Goal: Transaction & Acquisition: Obtain resource

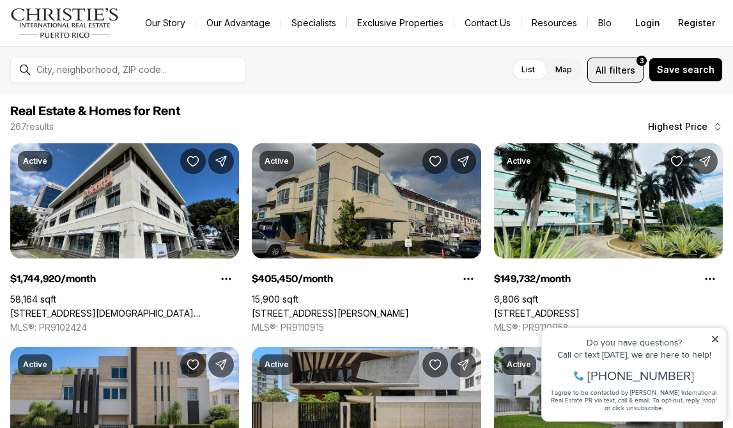
click at [614, 63] on span "All filters 3" at bounding box center [616, 69] width 40 height 13
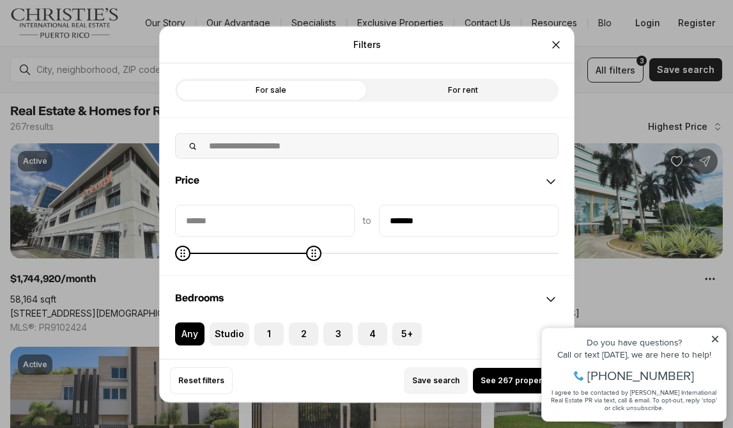
click at [311, 243] on div "to *******" at bounding box center [367, 231] width 384 height 55
type input "******"
click at [180, 240] on div "to ******" at bounding box center [367, 231] width 384 height 55
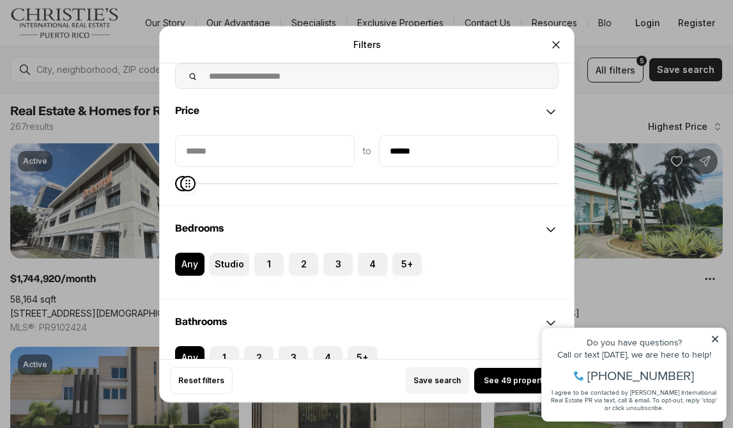
scroll to position [107, 0]
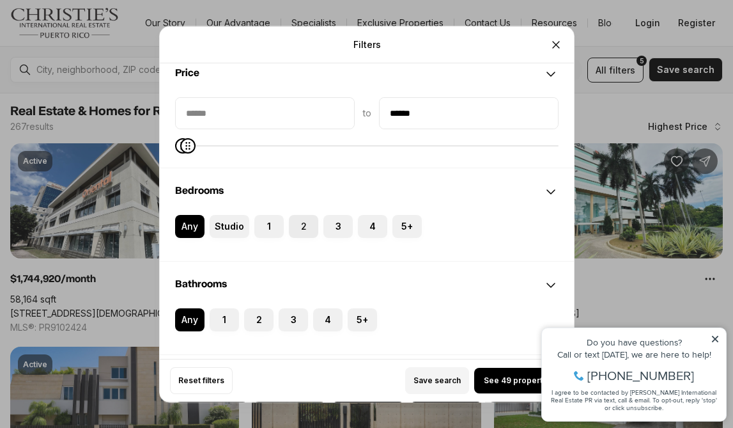
click at [297, 218] on button "2" at bounding box center [295, 221] width 13 height 13
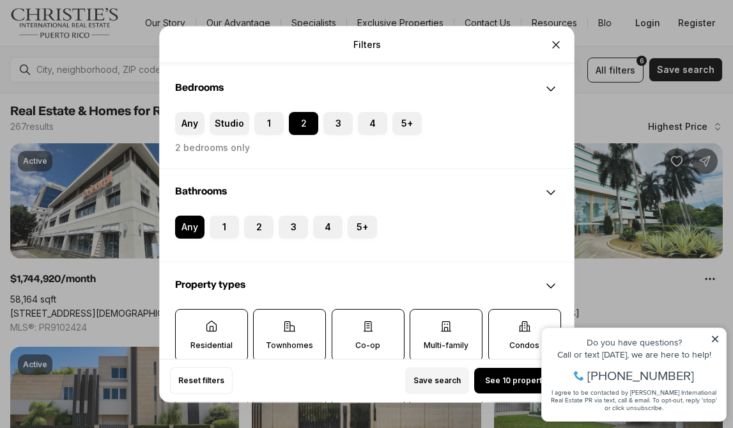
scroll to position [213, 0]
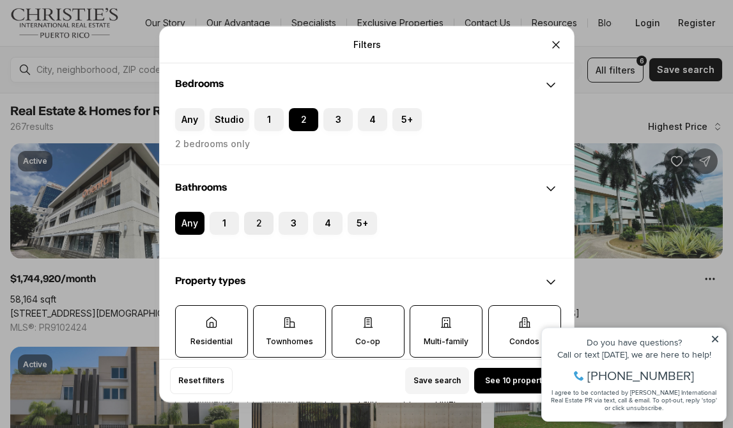
click at [258, 219] on label "2" at bounding box center [258, 223] width 29 height 23
click at [257, 219] on button "2" at bounding box center [250, 218] width 13 height 13
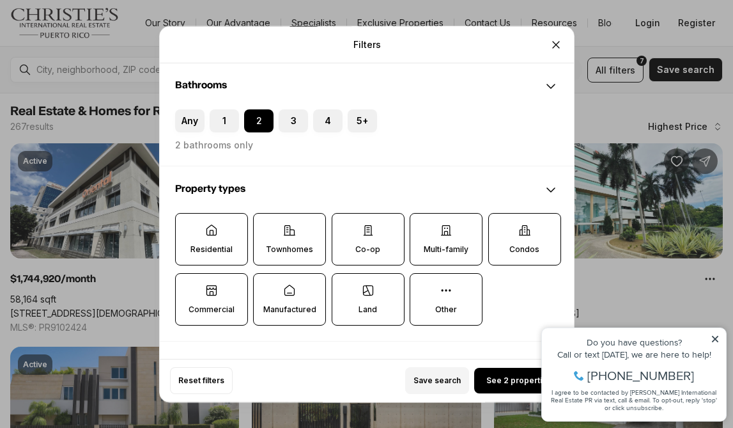
scroll to position [318, 0]
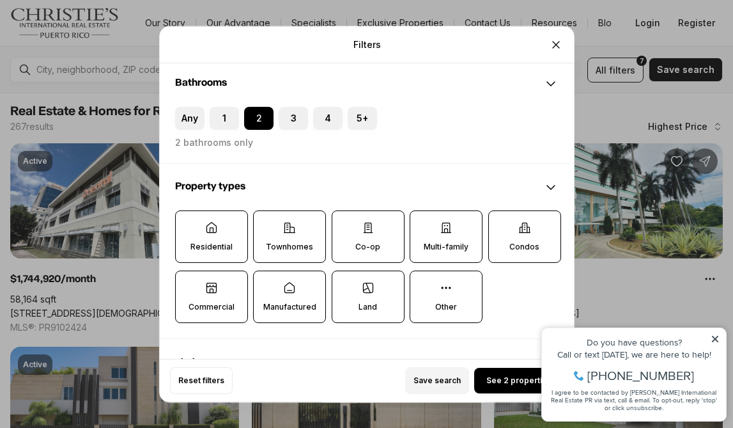
click at [215, 231] on icon at bounding box center [211, 227] width 13 height 13
click at [189, 224] on button "Residential" at bounding box center [182, 217] width 13 height 13
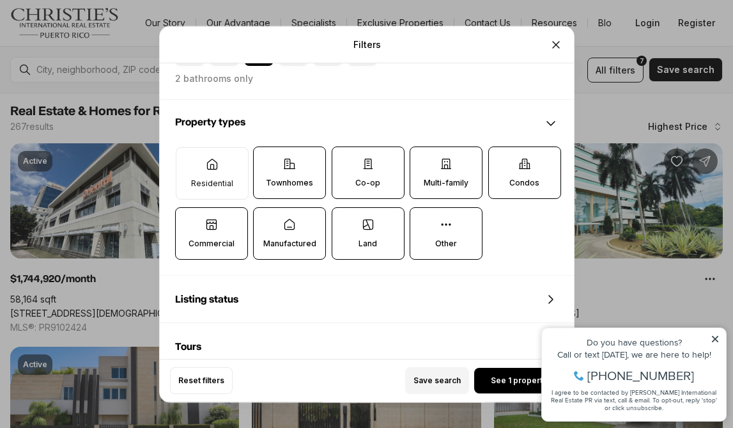
scroll to position [391, 0]
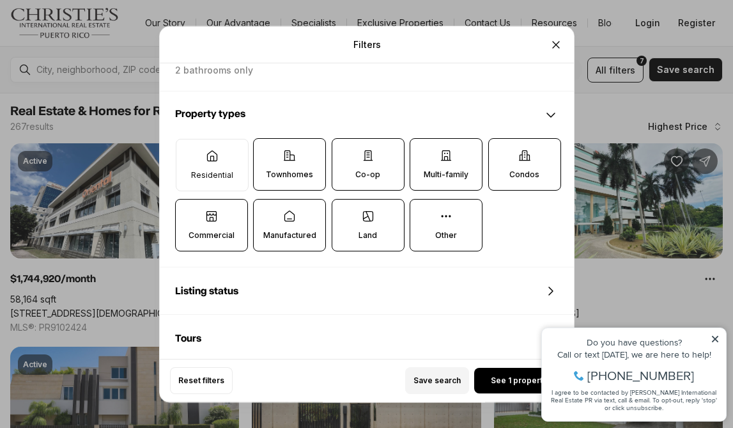
click at [523, 169] on label "Condos" at bounding box center [524, 164] width 73 height 52
click at [501, 151] on button "Condos" at bounding box center [494, 145] width 13 height 13
click at [371, 160] on icon at bounding box center [368, 156] width 8 height 10
click at [345, 151] on button "Co-op" at bounding box center [338, 145] width 13 height 13
click at [306, 154] on label "Townhomes" at bounding box center [289, 164] width 73 height 52
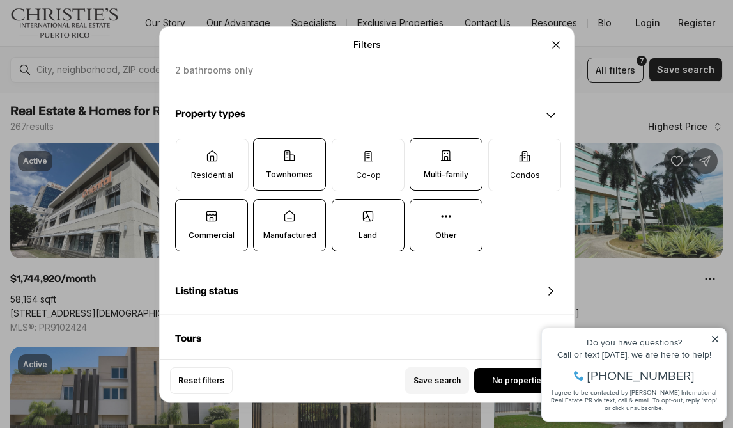
click at [267, 151] on button "Townhomes" at bounding box center [260, 145] width 13 height 13
click at [453, 159] on icon at bounding box center [446, 155] width 13 height 13
click at [423, 151] on button "Multi-family" at bounding box center [416, 145] width 13 height 13
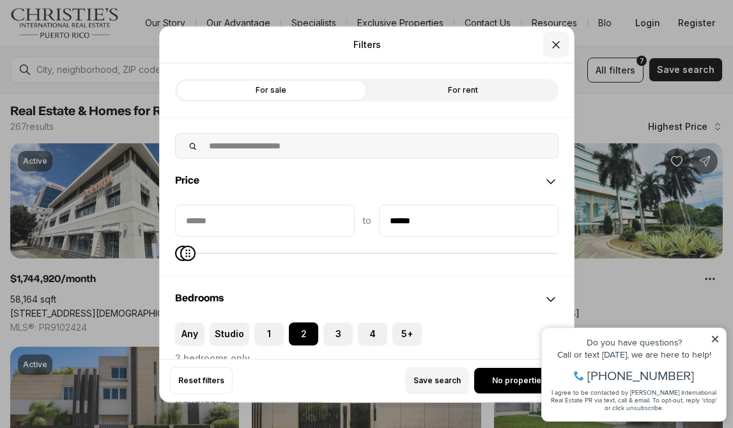
click at [555, 39] on icon "Close" at bounding box center [556, 44] width 13 height 13
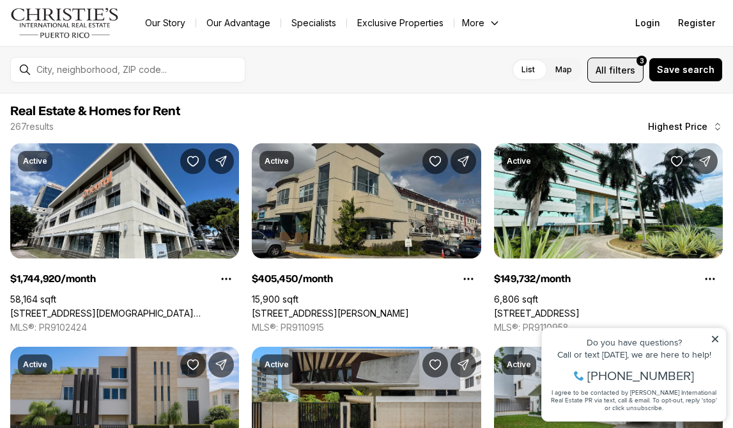
click at [617, 62] on button "All filters 3" at bounding box center [615, 70] width 56 height 25
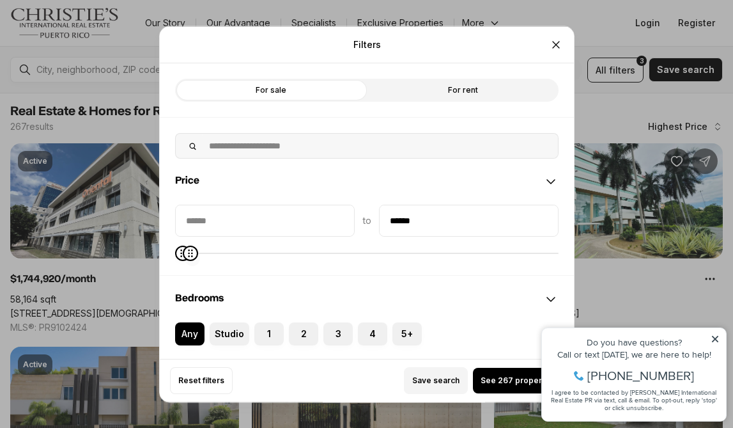
type input "******"
click at [182, 254] on span "Maximum" at bounding box center [189, 252] width 15 height 15
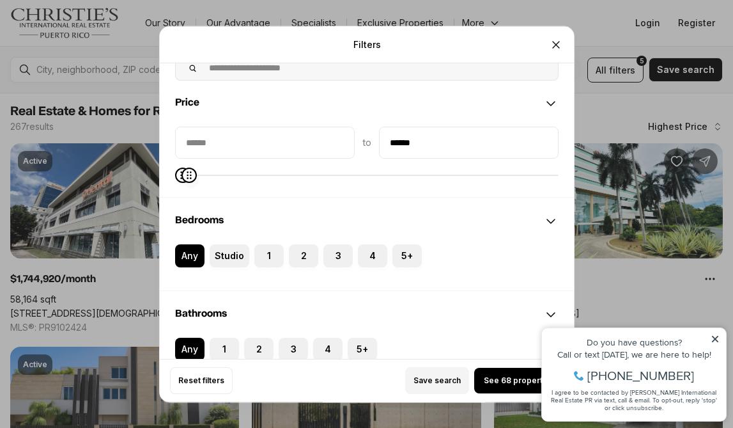
scroll to position [119, 0]
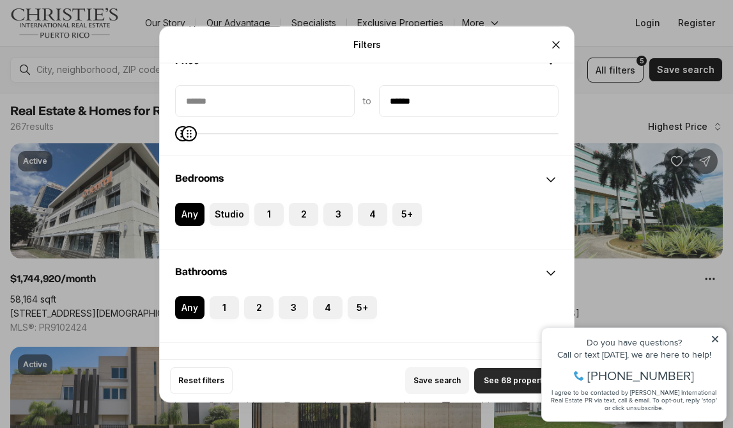
click at [508, 373] on button "See 68 properties" at bounding box center [518, 381] width 89 height 26
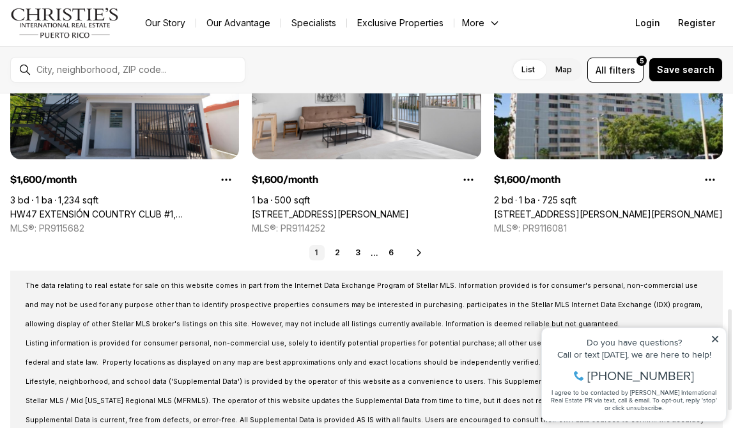
scroll to position [709, 0]
click at [417, 247] on icon at bounding box center [419, 252] width 10 height 10
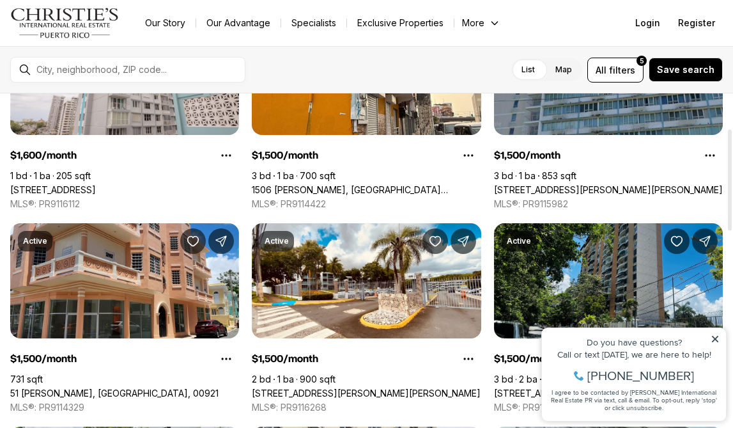
scroll to position [169, 0]
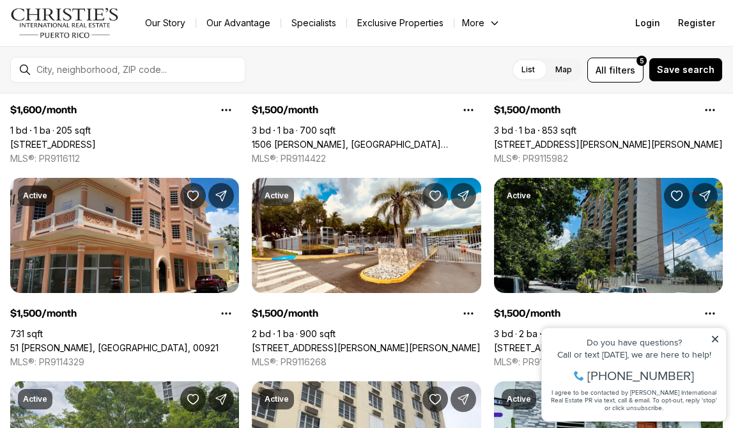
click at [713, 336] on icon at bounding box center [715, 339] width 6 height 6
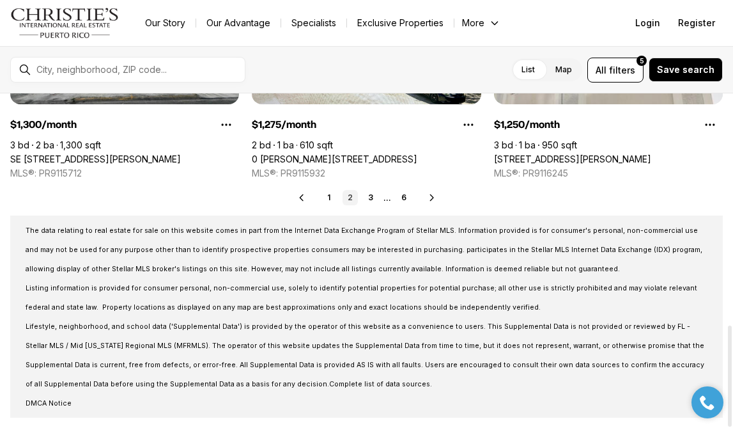
scroll to position [764, 0]
click at [431, 192] on icon at bounding box center [432, 197] width 10 height 10
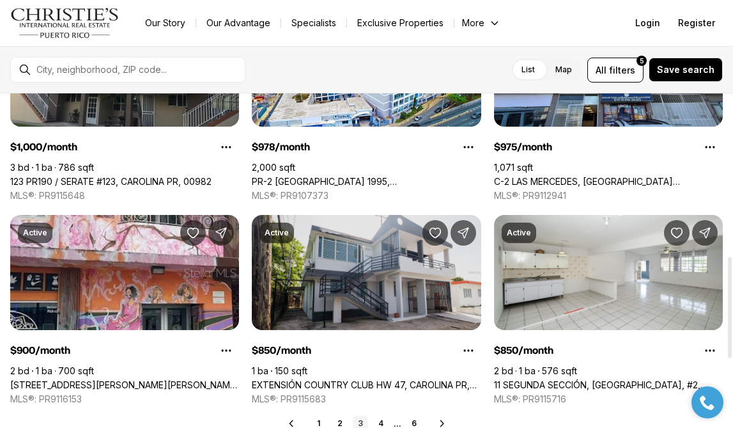
scroll to position [550, 0]
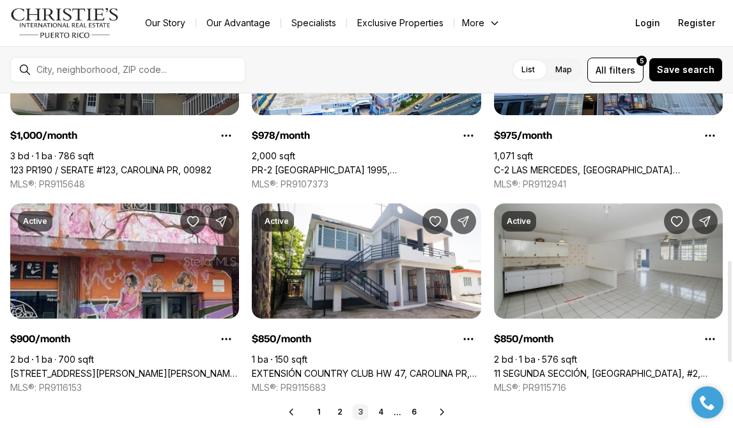
click at [585, 368] on link "11 SEGUNDA SECCIÓN, VILA CAROLINA, #2, CAROLINA PR, 00985" at bounding box center [608, 374] width 229 height 12
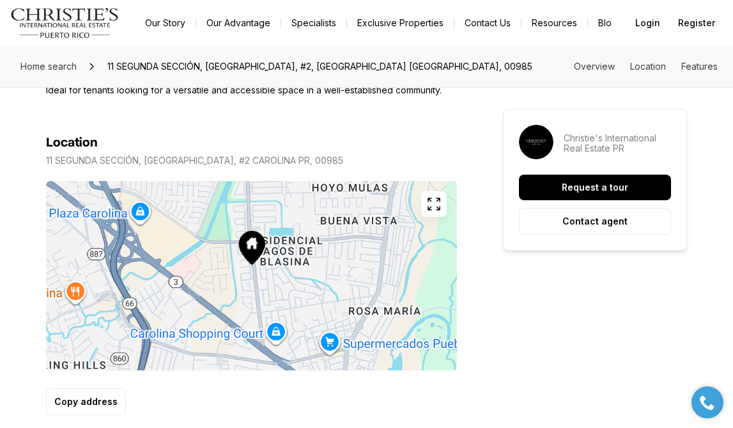
scroll to position [663, 0]
click at [433, 195] on button "button" at bounding box center [434, 204] width 26 height 26
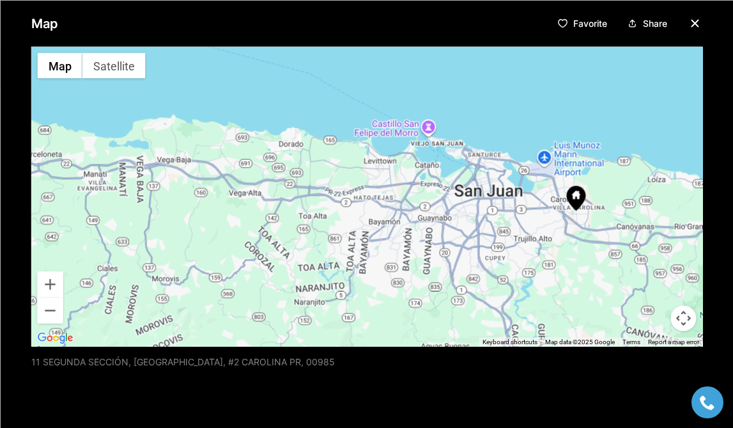
click at [695, 18] on icon "button" at bounding box center [694, 22] width 15 height 15
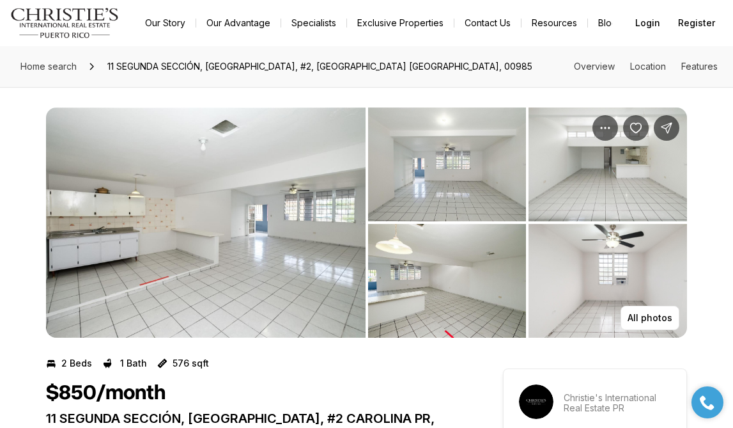
scroll to position [0, 0]
click at [635, 281] on img "View image gallery" at bounding box center [608, 281] width 159 height 114
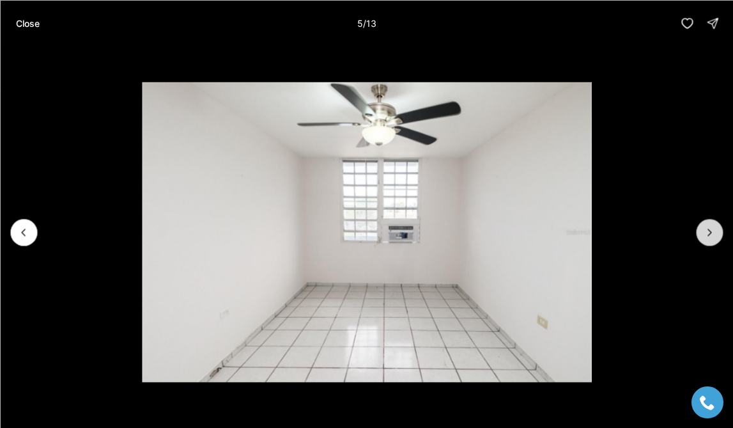
click at [707, 224] on button "Next slide" at bounding box center [709, 232] width 27 height 27
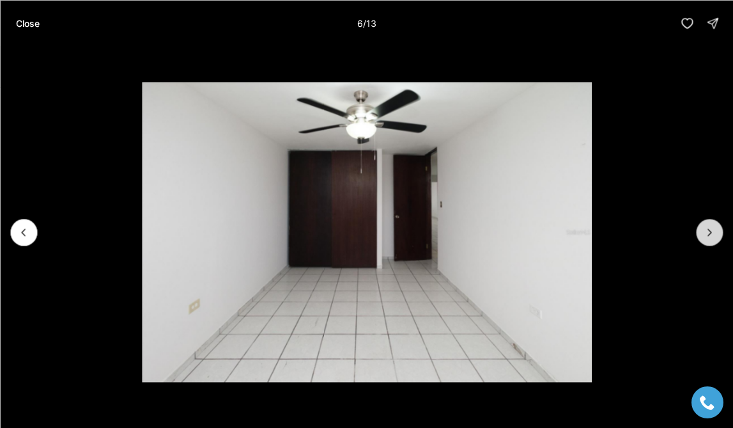
click at [709, 228] on icon "Next slide" at bounding box center [709, 232] width 13 height 13
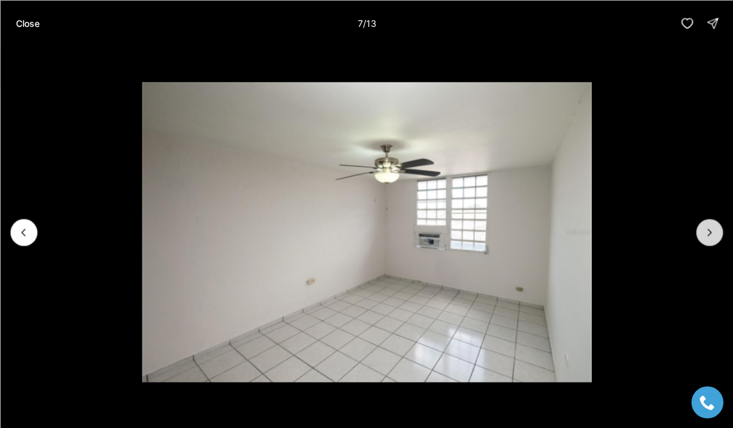
click at [706, 228] on icon "Next slide" at bounding box center [709, 232] width 13 height 13
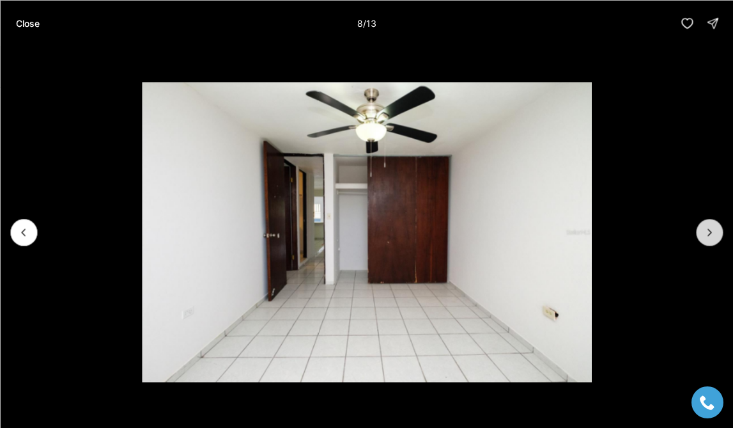
click at [706, 228] on icon "Next slide" at bounding box center [709, 232] width 13 height 13
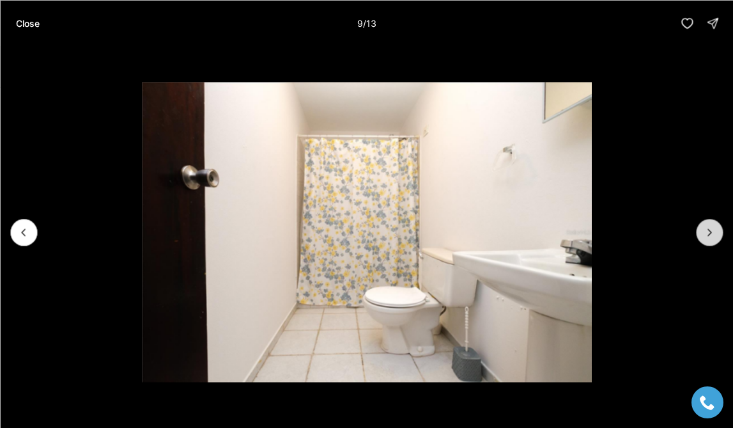
click at [710, 229] on icon "Next slide" at bounding box center [709, 232] width 13 height 13
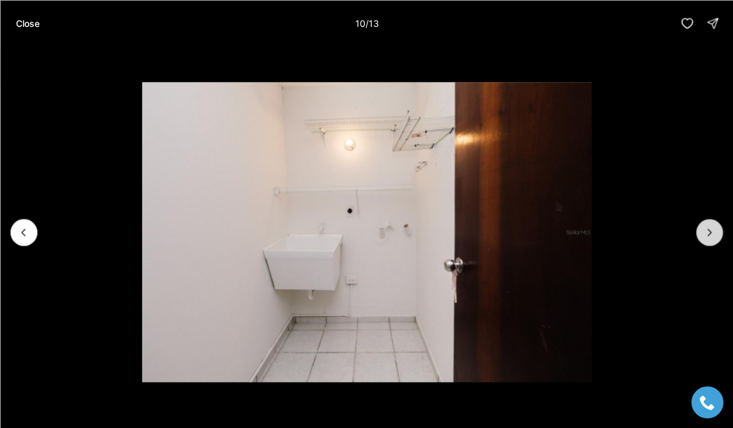
click at [709, 230] on icon "Next slide" at bounding box center [709, 232] width 13 height 13
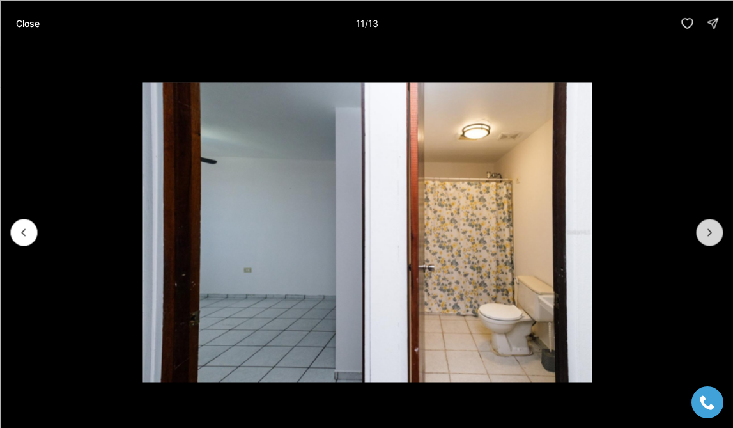
click at [705, 224] on button "Next slide" at bounding box center [709, 232] width 27 height 27
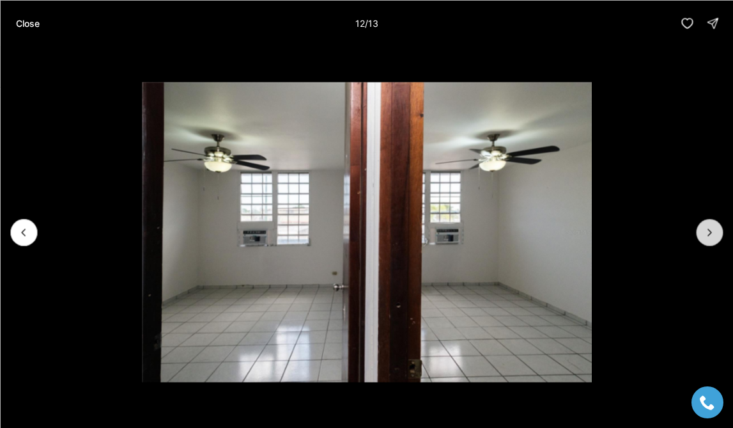
click at [706, 229] on icon "Next slide" at bounding box center [709, 232] width 13 height 13
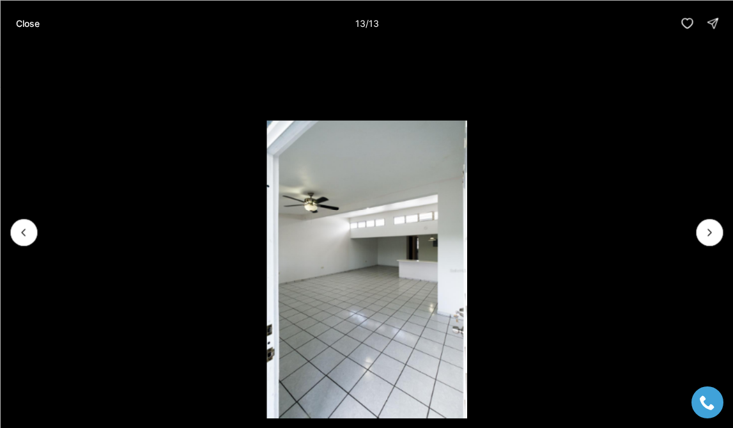
click at [704, 226] on div at bounding box center [709, 232] width 27 height 27
click at [709, 228] on div at bounding box center [709, 232] width 27 height 27
click at [27, 229] on icon "Previous slide" at bounding box center [23, 232] width 13 height 13
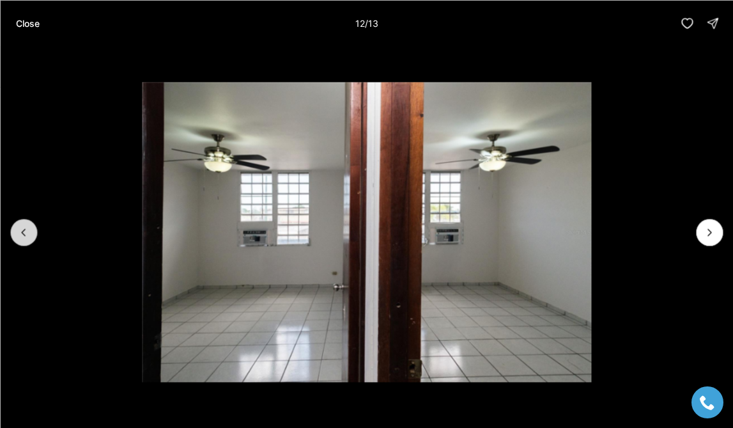
click at [27, 229] on icon "Previous slide" at bounding box center [23, 232] width 13 height 13
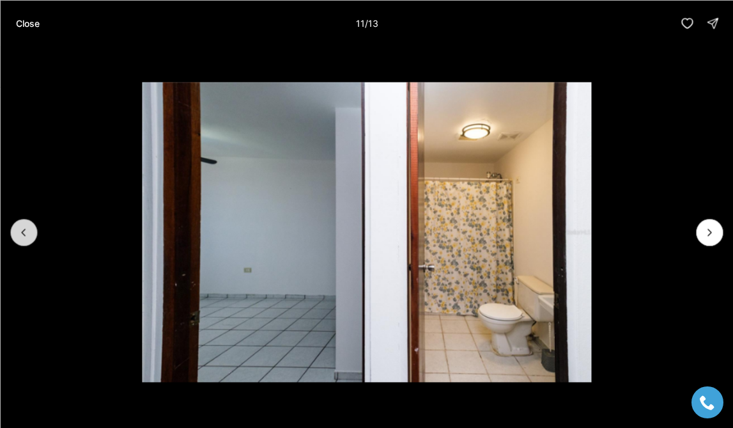
click at [27, 229] on icon "Previous slide" at bounding box center [23, 232] width 13 height 13
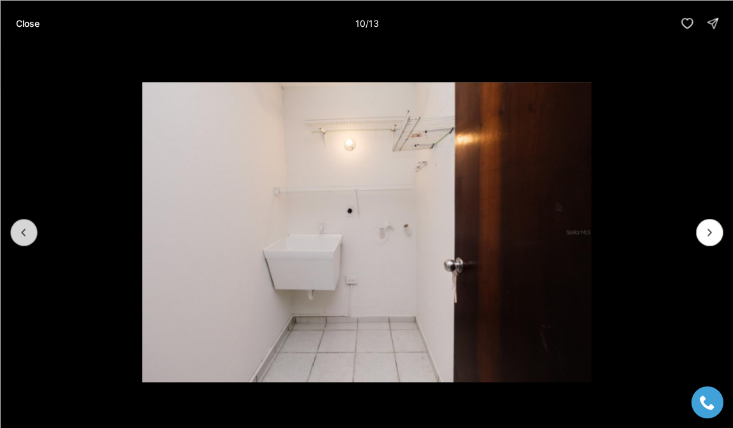
click at [27, 229] on icon "Previous slide" at bounding box center [23, 232] width 13 height 13
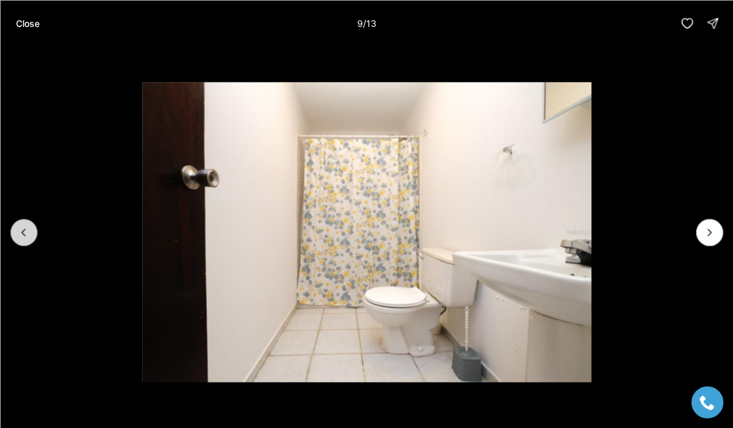
click at [27, 229] on icon "Previous slide" at bounding box center [23, 232] width 13 height 13
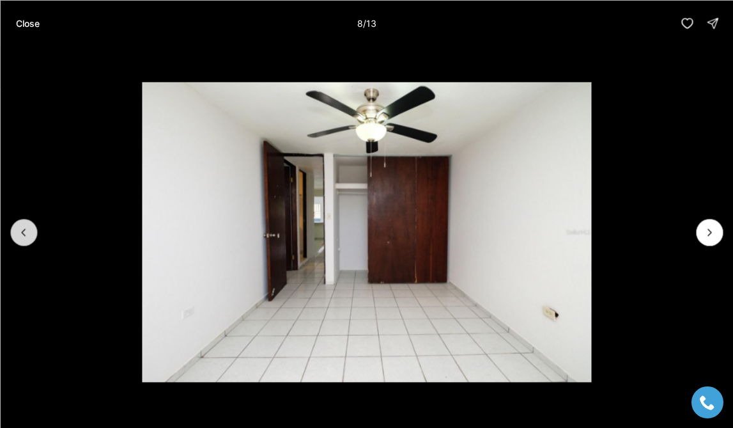
click at [26, 226] on icon "Previous slide" at bounding box center [23, 232] width 13 height 13
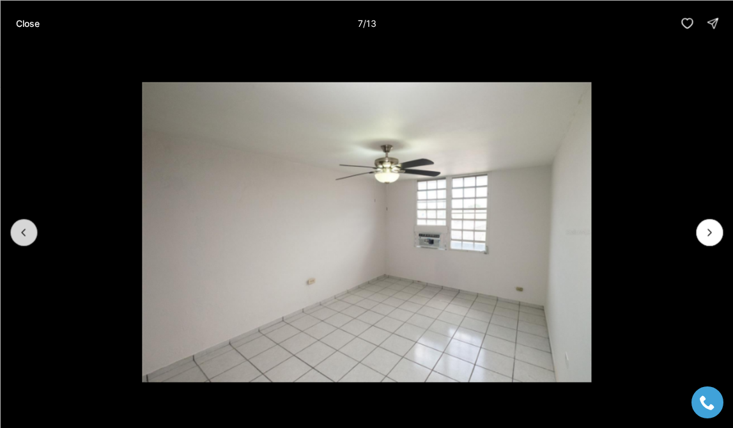
click at [26, 226] on icon "Previous slide" at bounding box center [23, 232] width 13 height 13
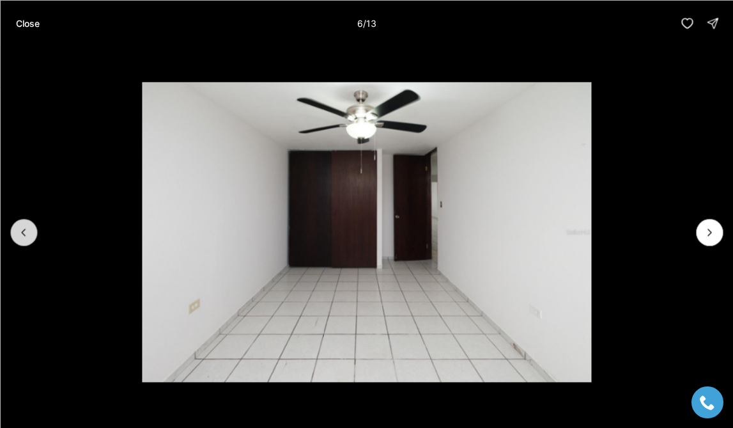
click at [26, 226] on icon "Previous slide" at bounding box center [23, 232] width 13 height 13
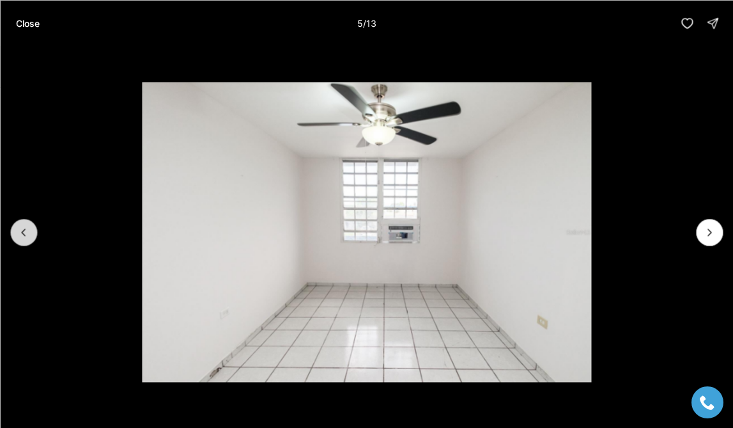
click at [26, 226] on icon "Previous slide" at bounding box center [23, 232] width 13 height 13
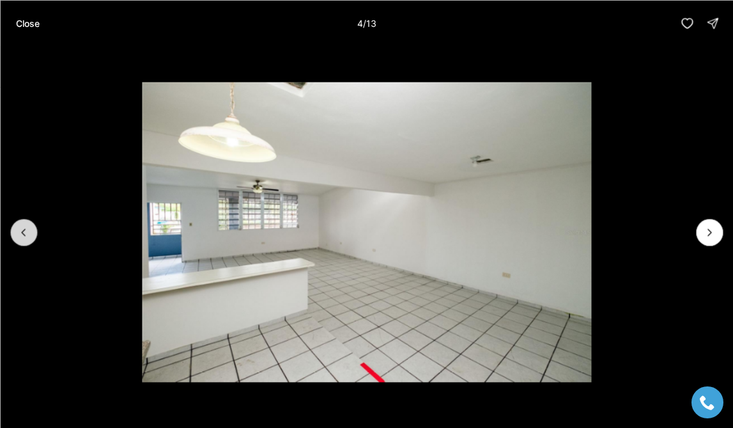
click at [26, 226] on icon "Previous slide" at bounding box center [23, 232] width 13 height 13
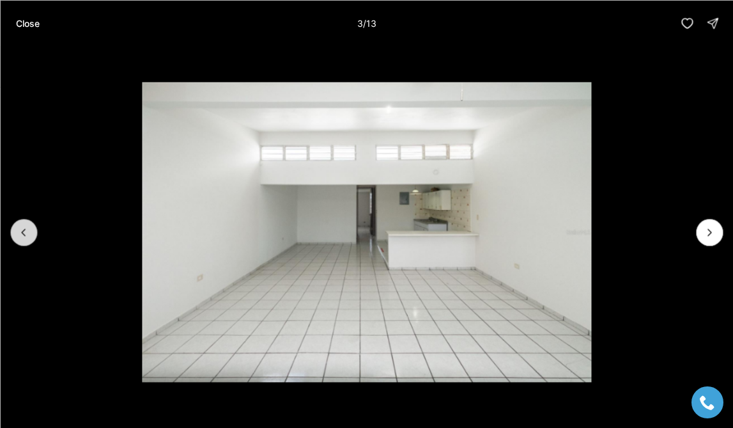
click at [26, 226] on icon "Previous slide" at bounding box center [23, 232] width 13 height 13
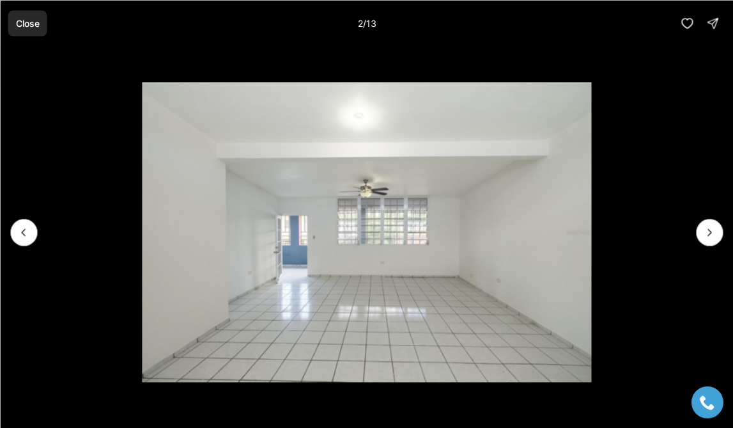
click at [27, 19] on p "Close" at bounding box center [27, 23] width 24 height 10
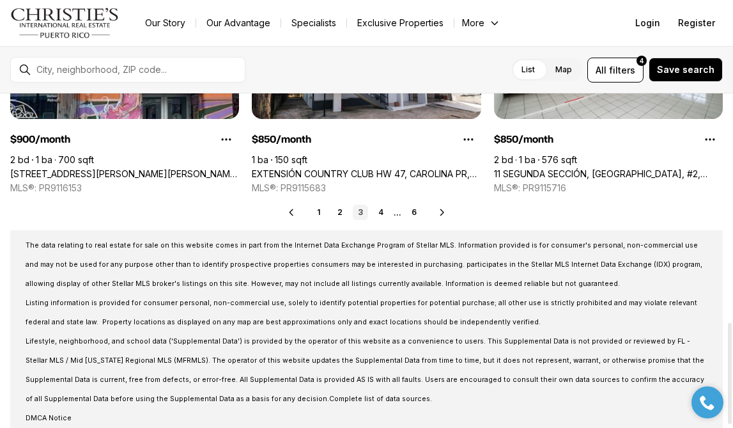
scroll to position [710, 0]
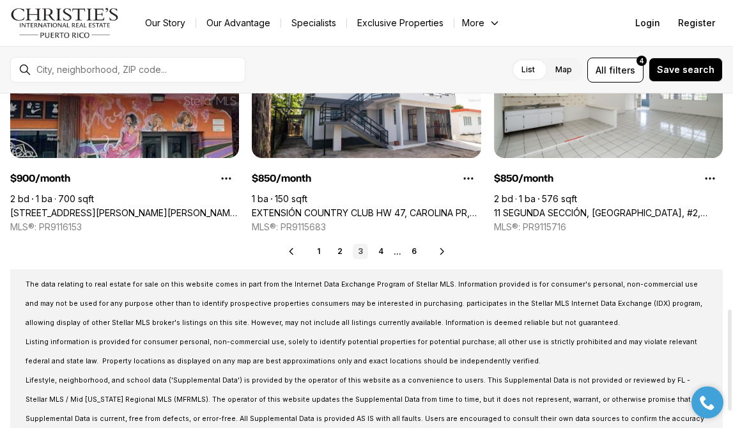
click at [440, 248] on icon at bounding box center [442, 251] width 10 height 10
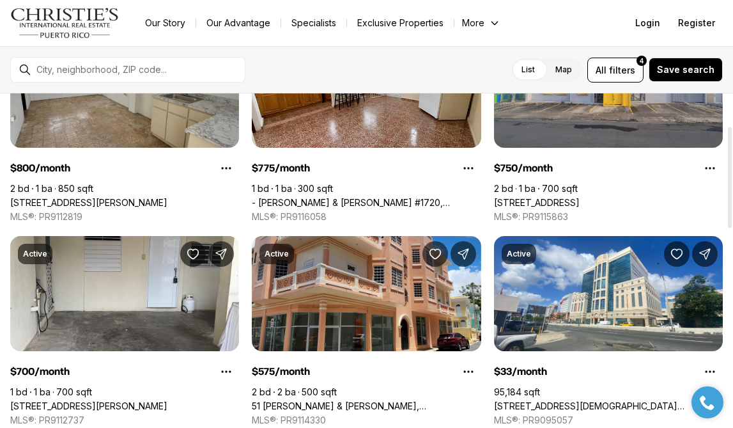
scroll to position [139, 0]
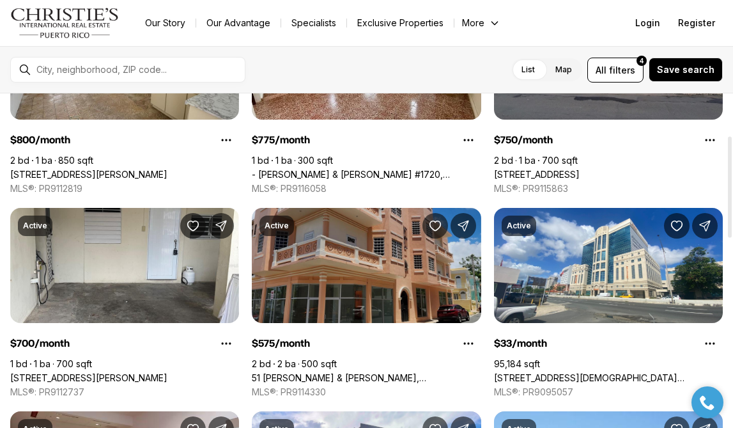
click at [351, 372] on link "51 PILAR & BRAUMBAUGH, SAN JUAN PR, 00921" at bounding box center [366, 378] width 229 height 12
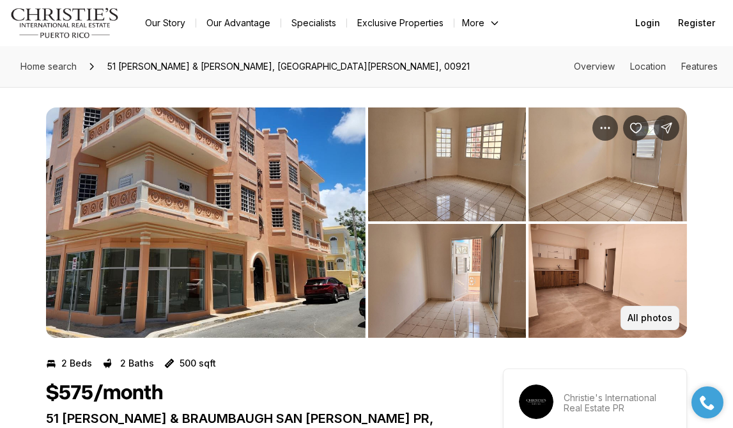
click at [661, 311] on button "All photos" at bounding box center [650, 318] width 59 height 24
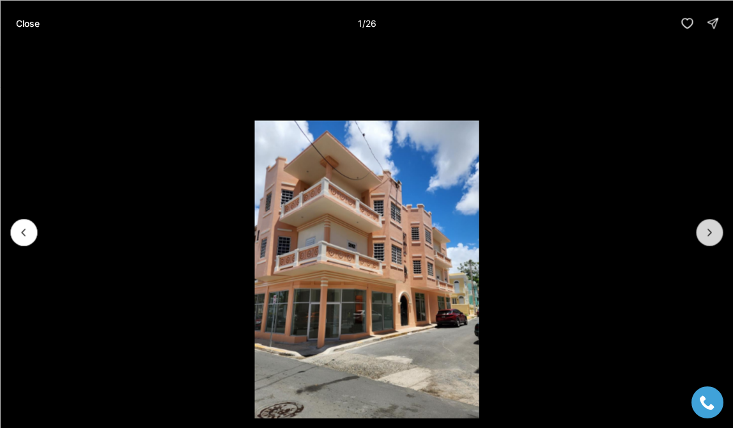
click at [708, 229] on icon "Next slide" at bounding box center [709, 232] width 13 height 13
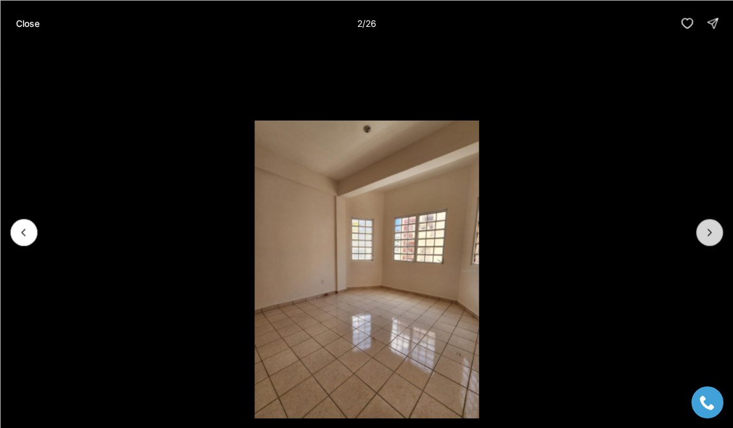
click at [708, 229] on icon "Next slide" at bounding box center [709, 232] width 13 height 13
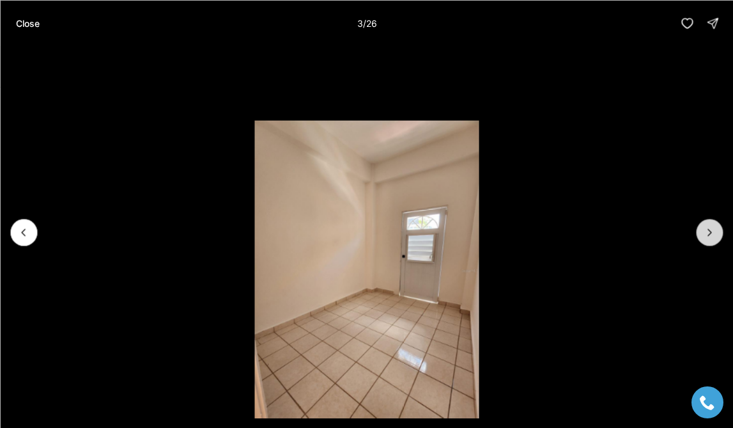
click at [708, 229] on icon "Next slide" at bounding box center [709, 232] width 13 height 13
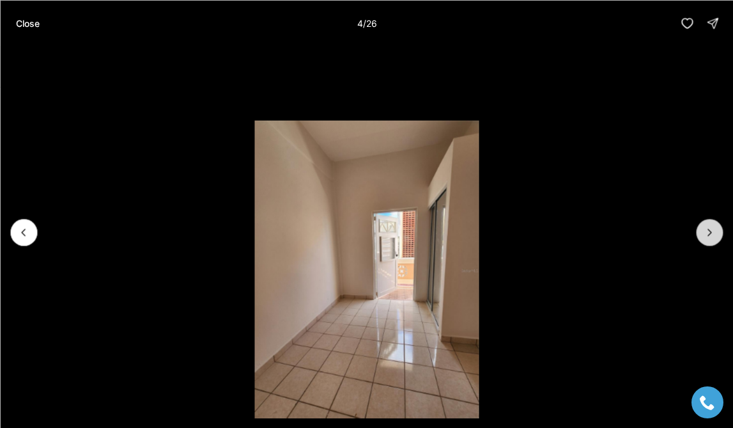
click at [708, 229] on icon "Next slide" at bounding box center [709, 232] width 13 height 13
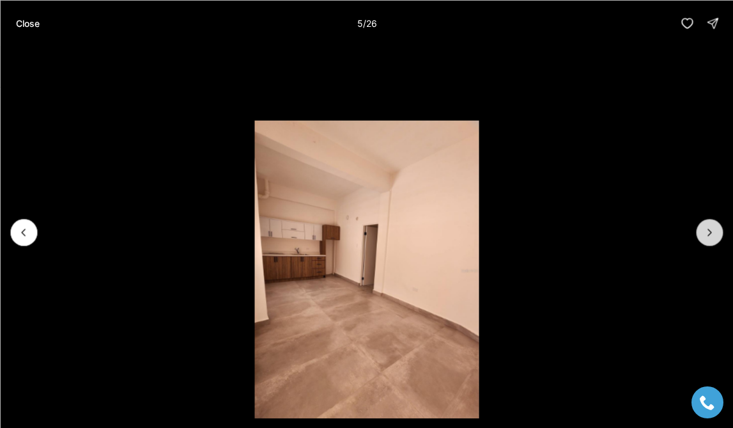
click at [708, 229] on icon "Next slide" at bounding box center [709, 232] width 13 height 13
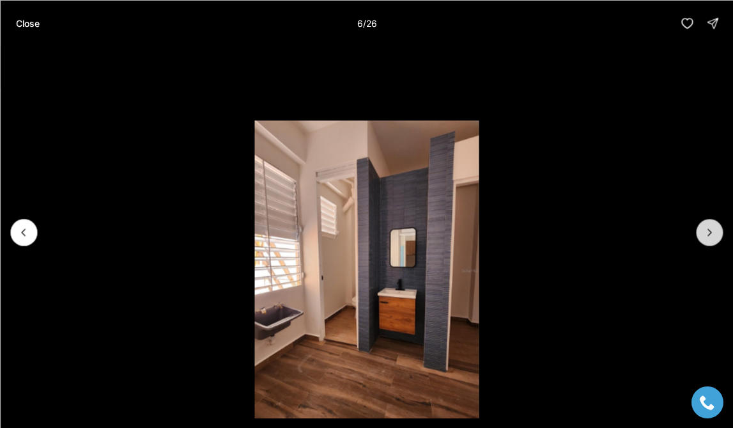
click at [705, 221] on button "Next slide" at bounding box center [709, 232] width 27 height 27
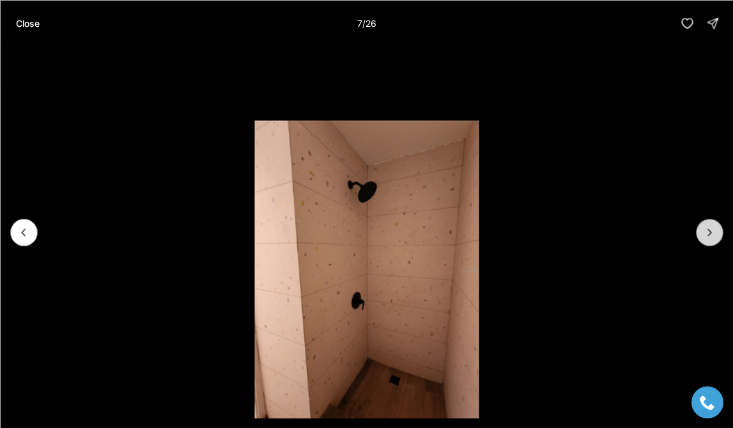
click at [706, 224] on button "Next slide" at bounding box center [709, 232] width 27 height 27
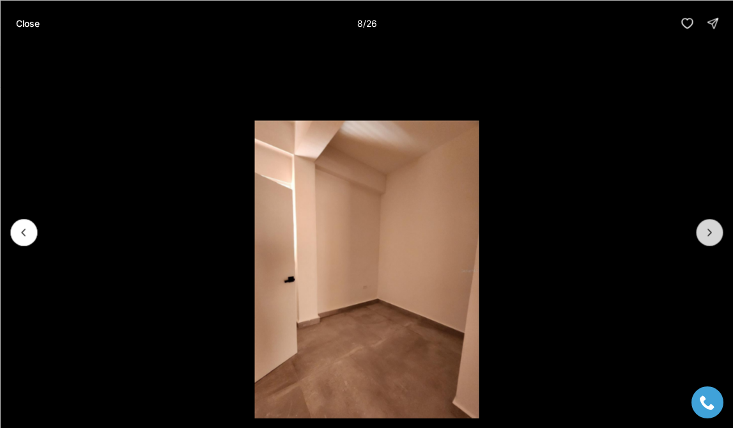
click at [706, 224] on button "Next slide" at bounding box center [709, 232] width 27 height 27
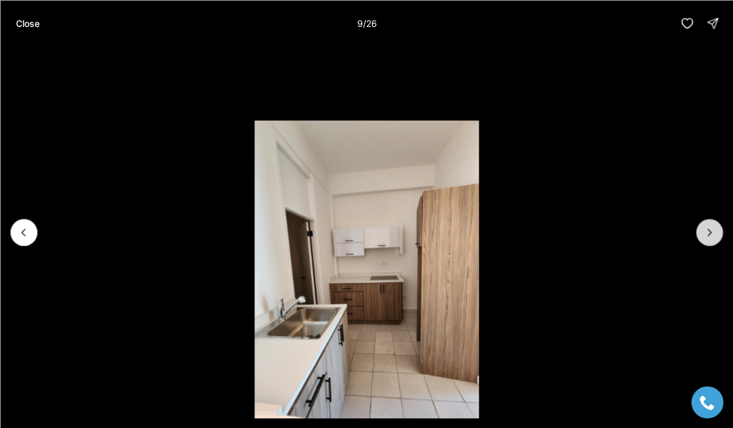
click at [706, 224] on button "Next slide" at bounding box center [709, 232] width 27 height 27
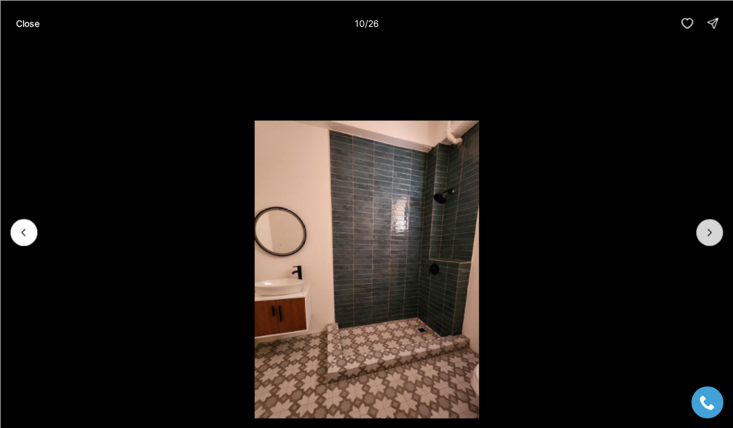
click at [706, 224] on button "Next slide" at bounding box center [709, 232] width 27 height 27
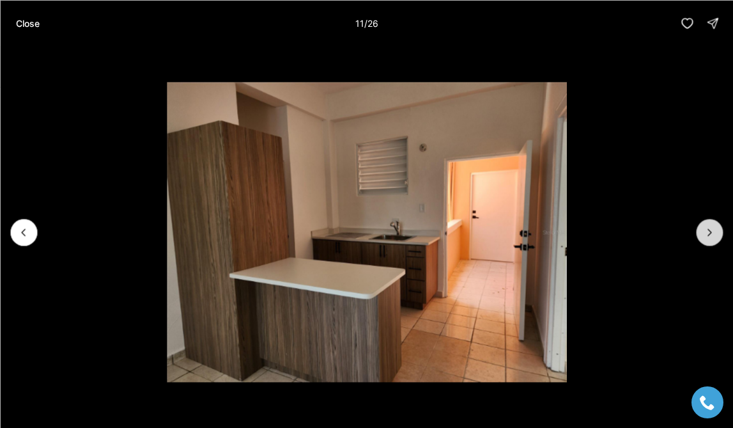
click at [706, 224] on button "Next slide" at bounding box center [709, 232] width 27 height 27
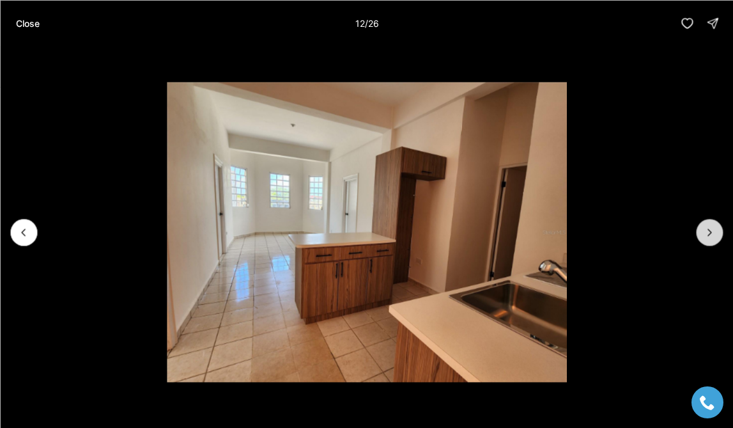
click at [706, 224] on button "Next slide" at bounding box center [709, 232] width 27 height 27
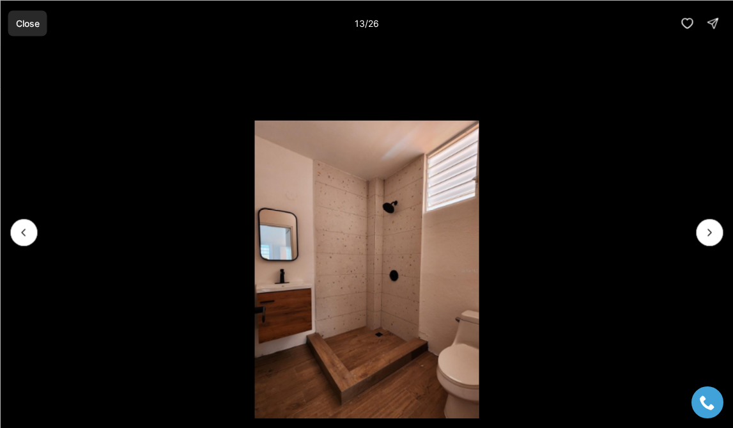
click at [30, 14] on button "Close" at bounding box center [27, 23] width 39 height 26
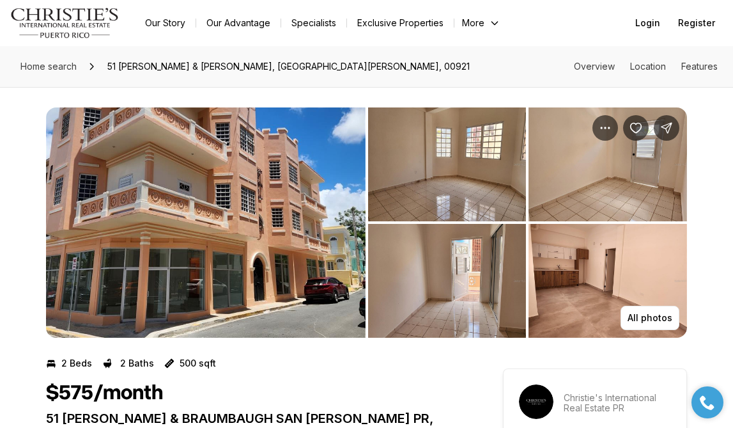
click at [493, 17] on button "More" at bounding box center [481, 23] width 54 height 18
click at [413, 61] on div "Home search 51 PILAR & BRAUMBAUGH, SAN JUAN PR, 00921 Overview Location Features" at bounding box center [366, 66] width 733 height 41
click at [401, 20] on link "Exclusive Properties" at bounding box center [400, 23] width 107 height 18
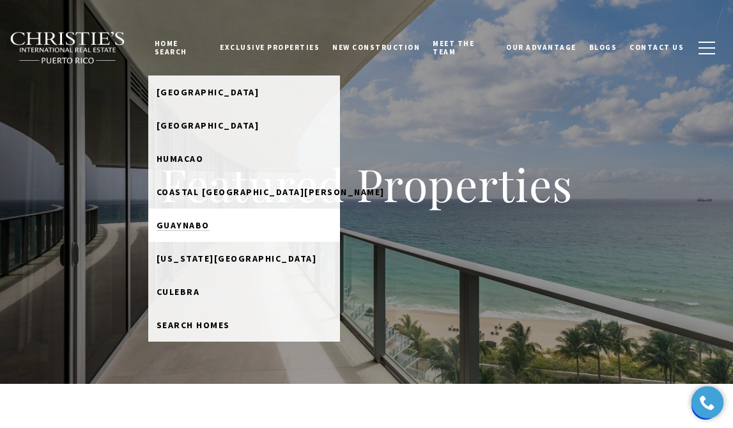
click at [194, 219] on span "Guaynabo" at bounding box center [183, 225] width 53 height 12
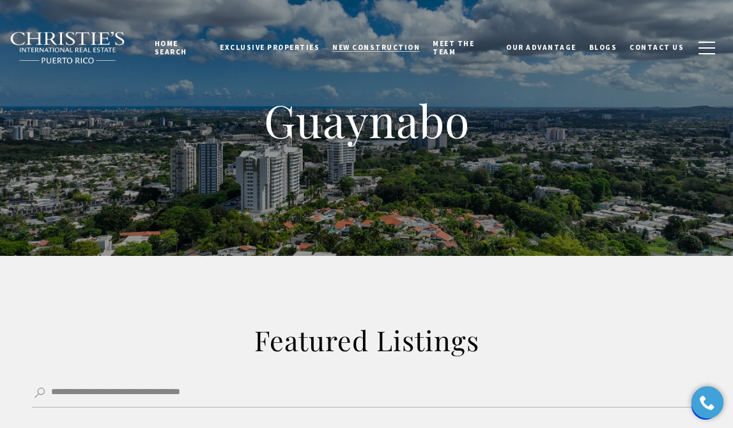
click at [379, 43] on span "New Construction" at bounding box center [376, 47] width 88 height 9
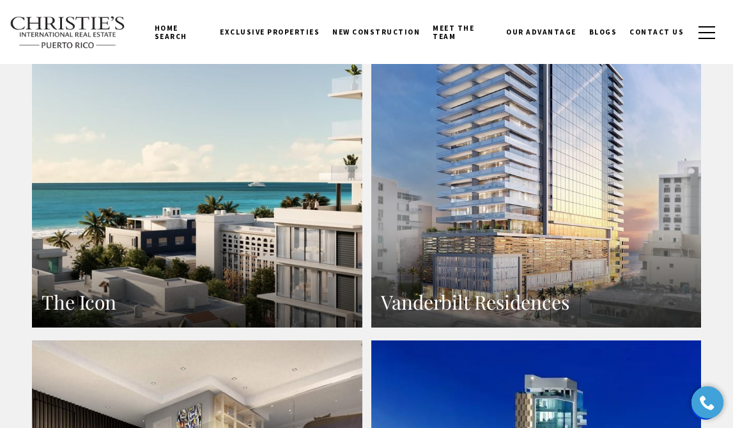
scroll to position [896, 0]
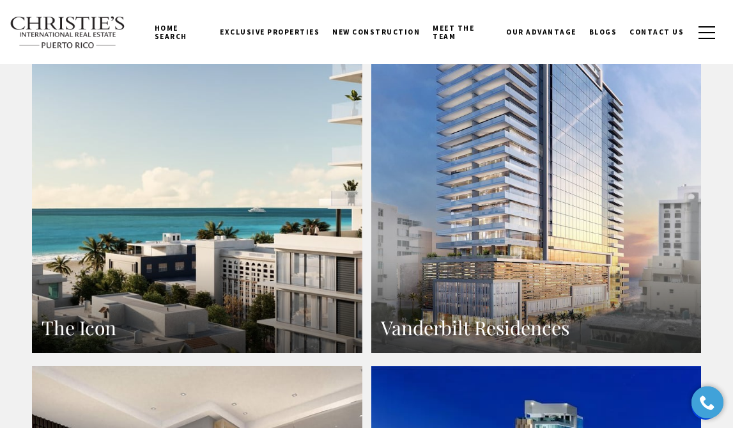
click at [261, 250] on link "The Icon" at bounding box center [197, 151] width 330 height 403
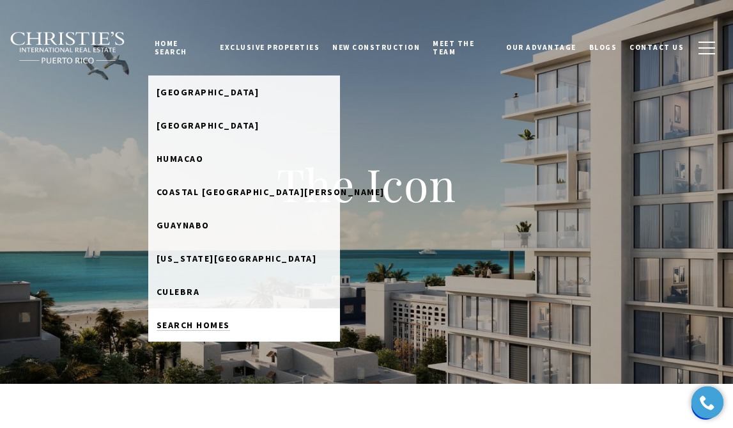
click at [190, 313] on link "Search Homes" at bounding box center [244, 324] width 192 height 33
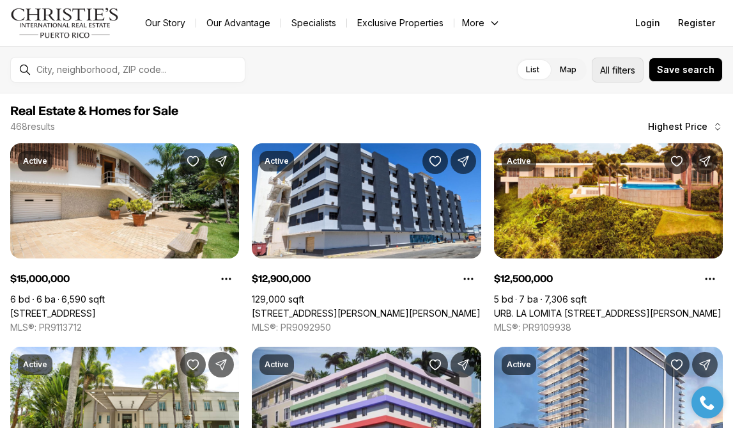
click at [620, 63] on span "filters" at bounding box center [623, 69] width 23 height 13
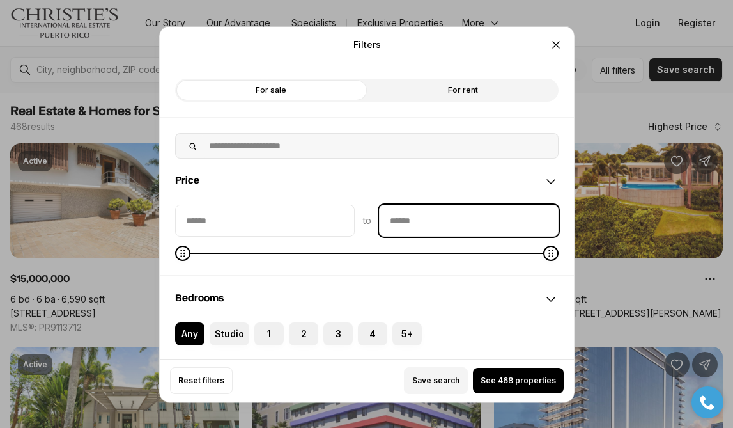
click at [422, 221] on input "priceMax" at bounding box center [469, 220] width 178 height 31
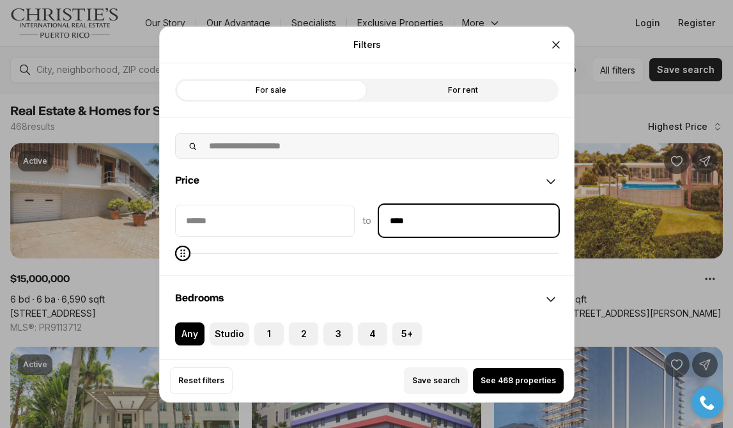
type input "******"
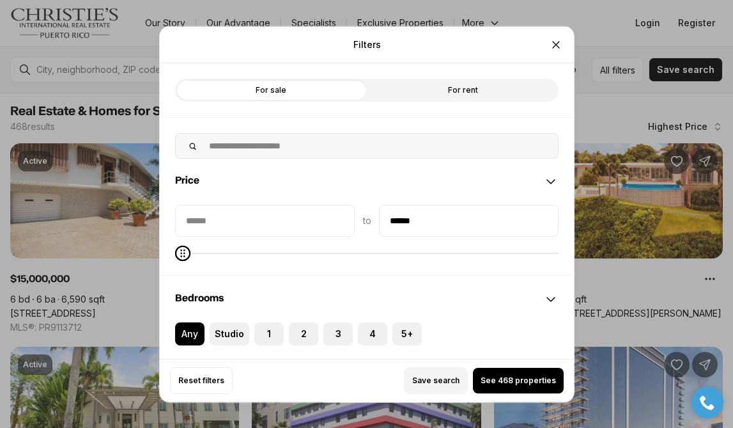
click at [252, 223] on input "priceMin" at bounding box center [265, 220] width 178 height 31
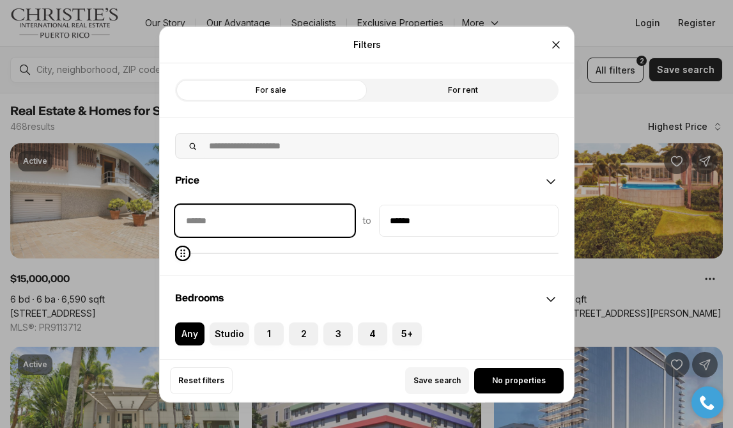
click at [256, 217] on input "priceMin" at bounding box center [265, 220] width 178 height 31
type input "******"
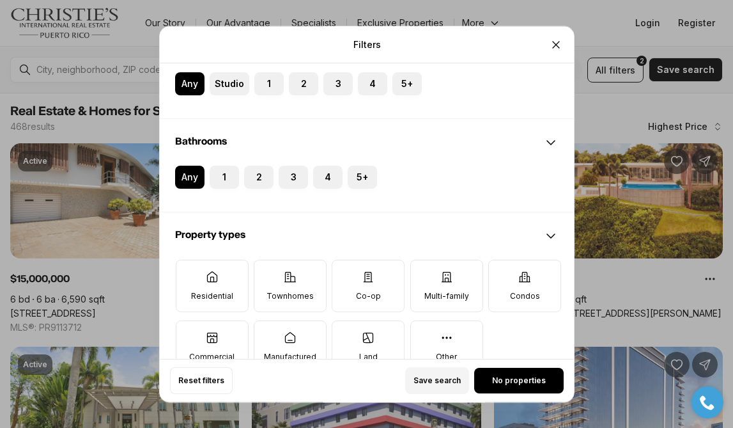
scroll to position [251, 0]
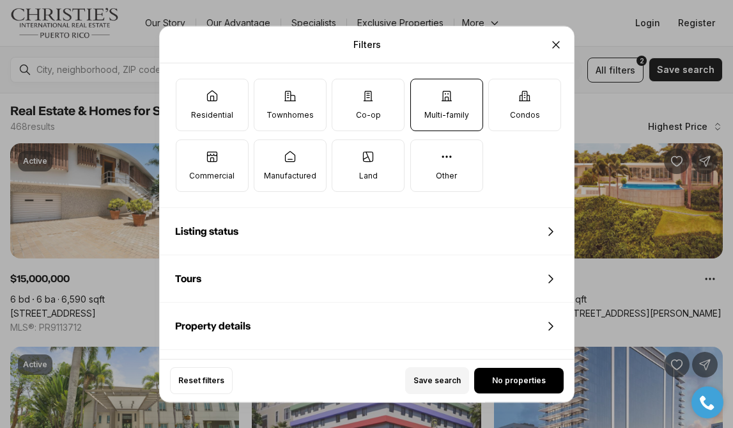
scroll to position [432, 0]
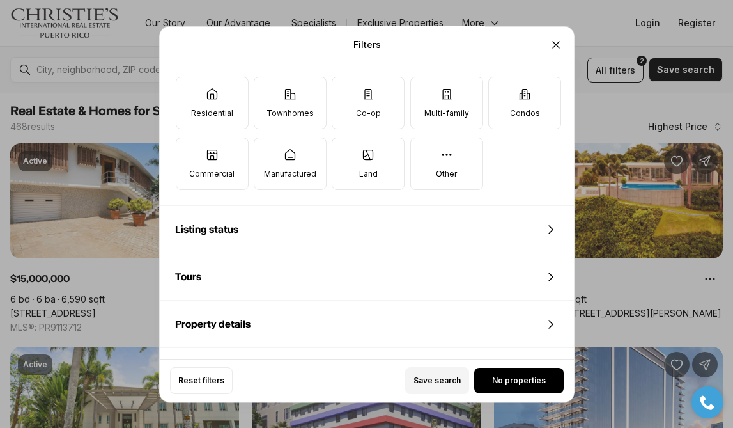
click at [546, 229] on icon at bounding box center [550, 229] width 15 height 15
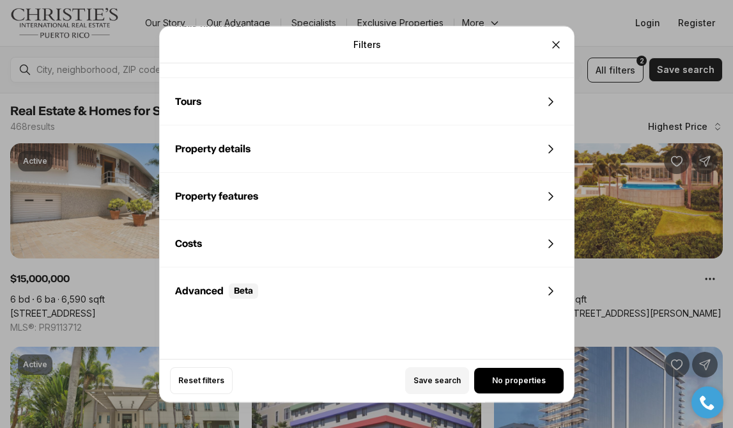
scroll to position [842, 0]
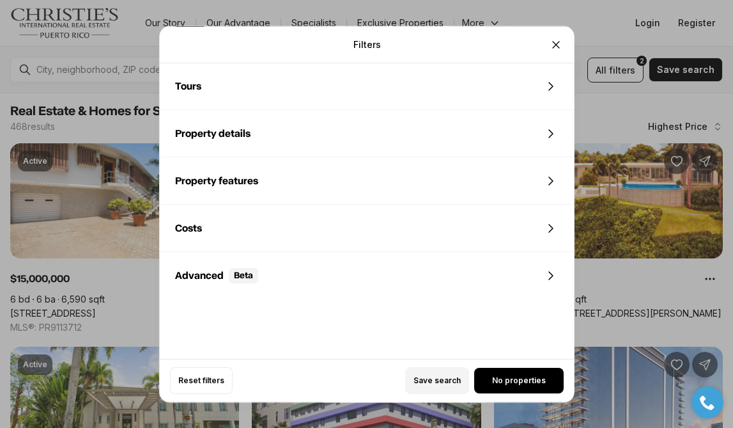
click at [546, 127] on icon at bounding box center [550, 133] width 15 height 15
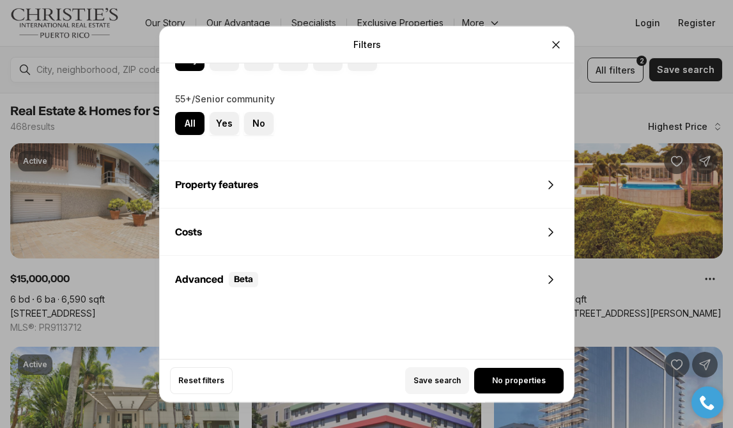
scroll to position [1307, 0]
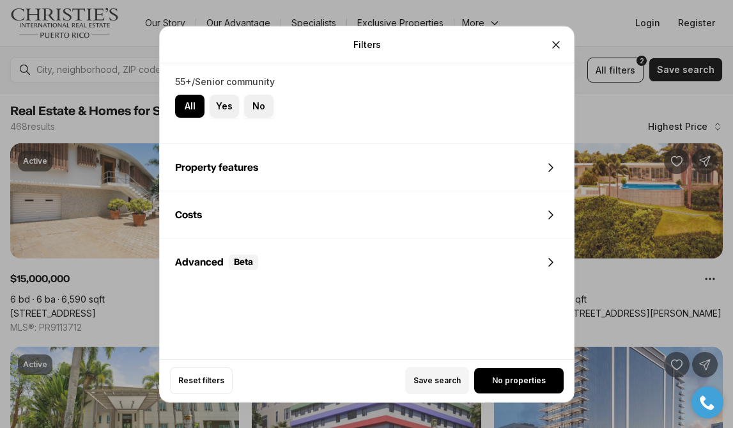
click at [554, 166] on icon at bounding box center [550, 167] width 15 height 15
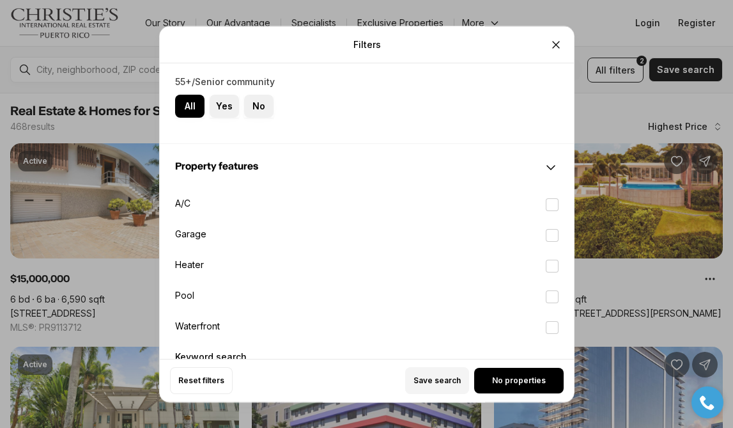
scroll to position [1391, 0]
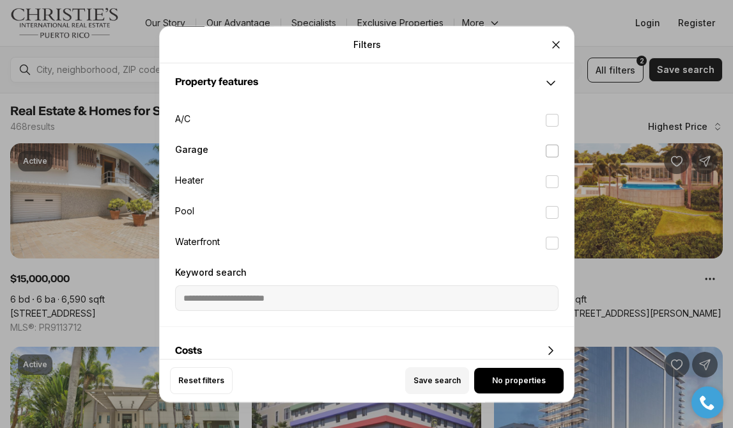
click at [192, 147] on label "Garage" at bounding box center [367, 151] width 404 height 28
click at [546, 147] on button "Garage" at bounding box center [552, 150] width 13 height 13
click at [203, 238] on label "Waterfront" at bounding box center [367, 243] width 404 height 28
click at [546, 238] on button "Waterfront" at bounding box center [552, 242] width 13 height 13
click at [438, 374] on button "Save search" at bounding box center [437, 380] width 64 height 27
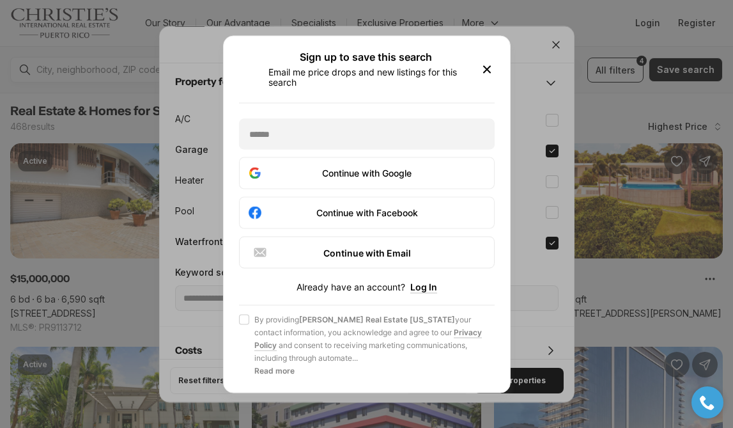
click at [481, 63] on icon "button" at bounding box center [486, 68] width 15 height 15
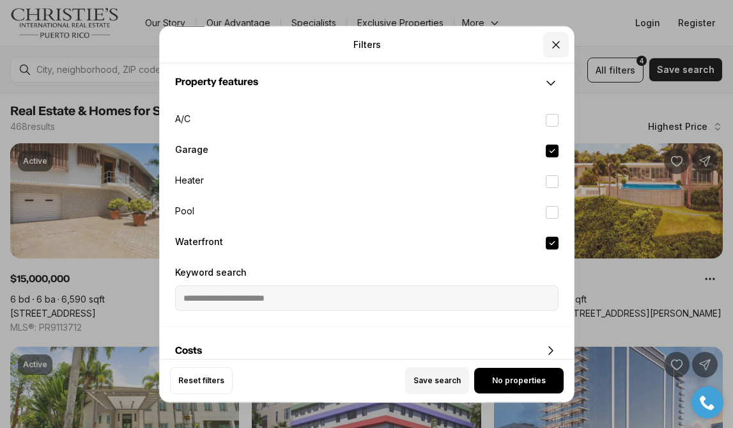
click at [552, 40] on icon "Close" at bounding box center [556, 44] width 13 height 13
